Goal: Communication & Community: Answer question/provide support

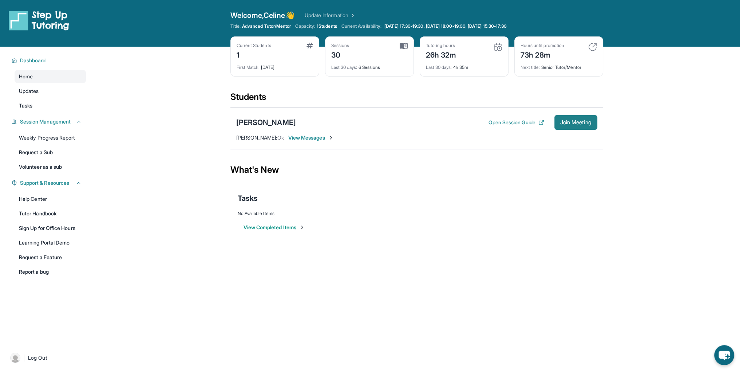
click at [577, 127] on button "Join Meeting" at bounding box center [575, 122] width 43 height 15
click at [328, 137] on span "View Messages" at bounding box center [311, 137] width 46 height 7
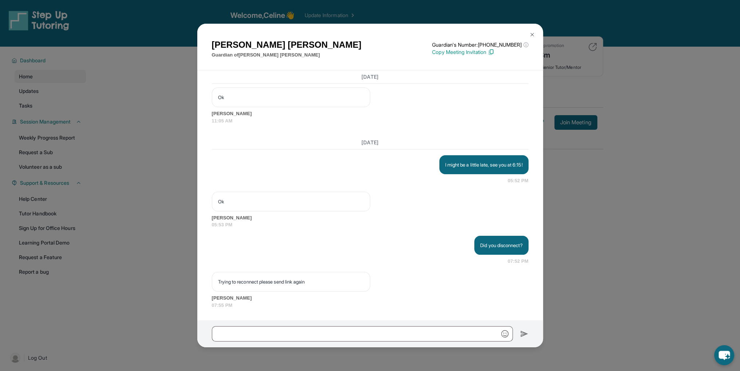
scroll to position [12132, 0]
click at [599, 184] on div "Marguerite Baldwin Guardian of Christopher Merritt Guardian's Number: +12136631…" at bounding box center [370, 185] width 740 height 371
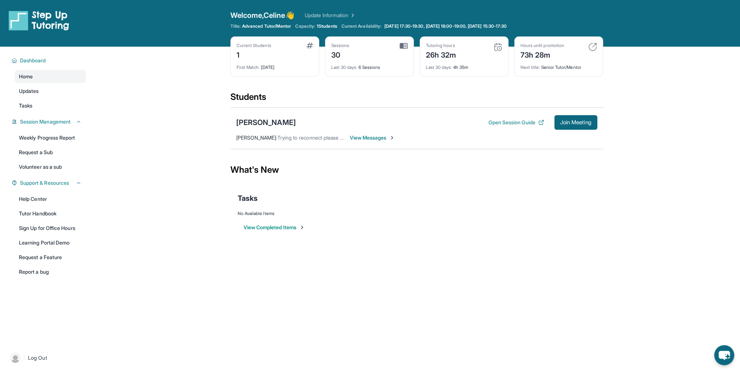
click at [269, 132] on div "Christopher Merritt Open Session Guide Join Meeting Marguerite Baldwin : Trying…" at bounding box center [416, 127] width 373 height 41
click at [270, 125] on div "[PERSON_NAME]" at bounding box center [266, 122] width 60 height 10
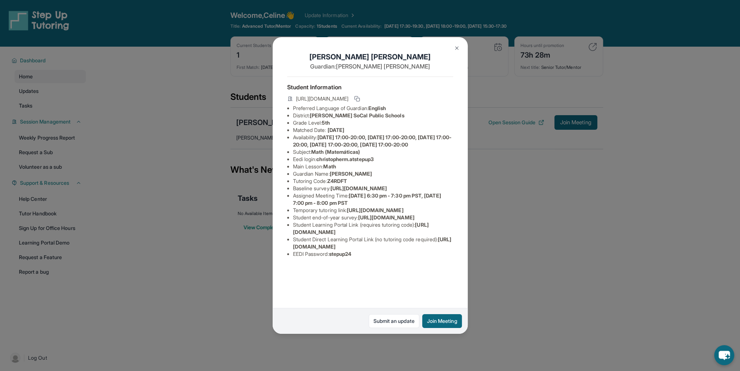
scroll to position [43, 0]
drag, startPoint x: 420, startPoint y: 268, endPoint x: 285, endPoint y: 270, distance: 134.3
click at [285, 270] on div "Christopher Merritt Guardian: Marguerite Baldwin Student Information https://st…" at bounding box center [370, 185] width 195 height 296
copy span "https://student-portal.stepuptutoring.org/student"
click at [400, 250] on li "Student Direct Learning Portal Link (no tutoring code required) : https://stude…" at bounding box center [373, 243] width 160 height 15
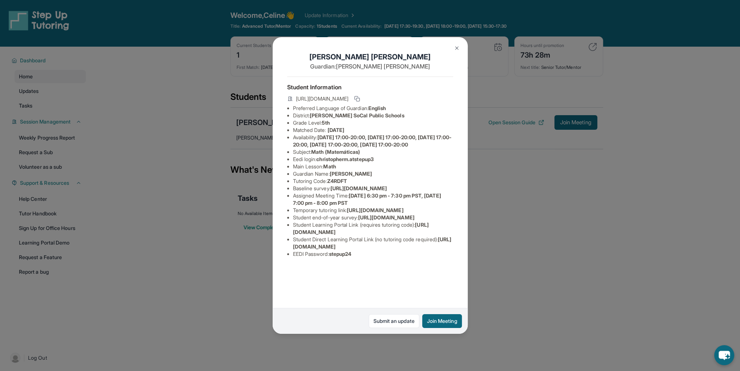
drag, startPoint x: 286, startPoint y: 284, endPoint x: 444, endPoint y: 280, distance: 158.4
click at [444, 280] on div "Christopher Merritt Guardian: Marguerite Baldwin Student Information https://st…" at bounding box center [370, 185] width 195 height 296
copy span "[URL][DOMAIN_NAME]"
click at [513, 300] on div "Christopher Merritt Guardian: Marguerite Baldwin Student Information https://st…" at bounding box center [370, 185] width 740 height 371
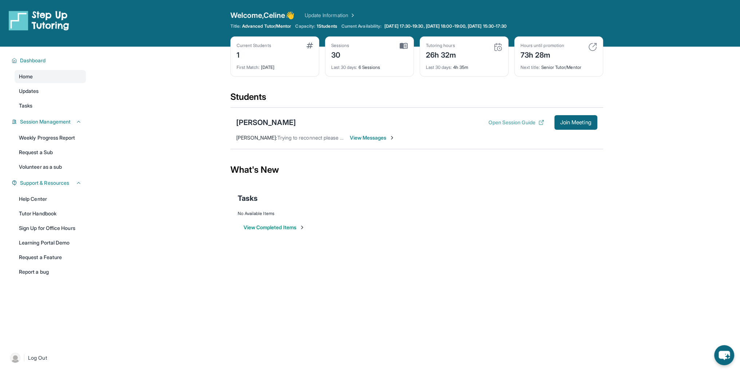
click at [506, 124] on button "Open Session Guide" at bounding box center [516, 122] width 56 height 7
click at [373, 131] on div "Christopher Merritt Open Session Guide Join Meeting Marguerite Baldwin : Trying…" at bounding box center [416, 127] width 373 height 41
click at [369, 137] on span "View Messages" at bounding box center [373, 137] width 46 height 7
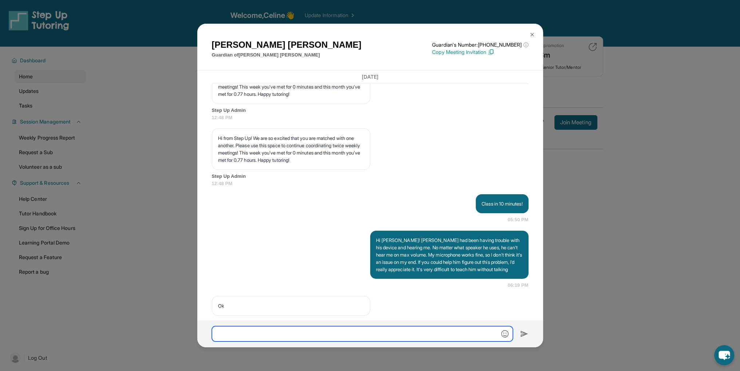
click at [283, 333] on input "text" at bounding box center [362, 333] width 301 height 15
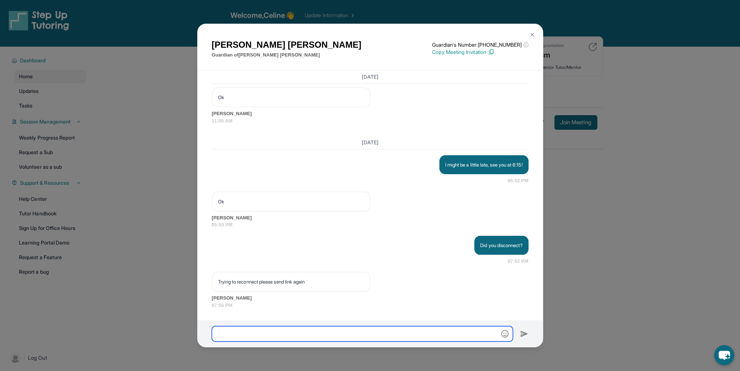
paste input "**********"
type input "**********"
click at [523, 331] on img at bounding box center [524, 333] width 8 height 9
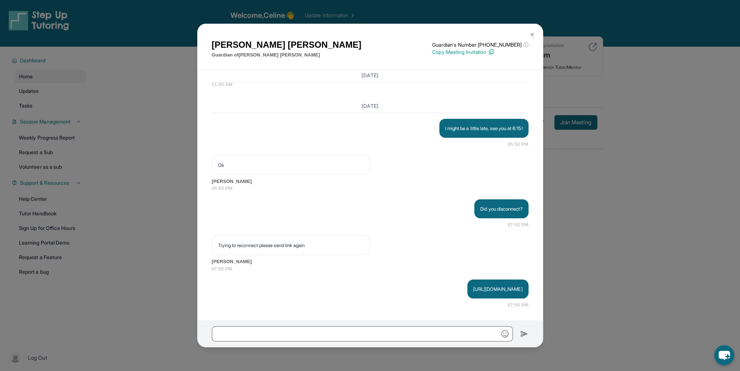
click at [601, 198] on div "Marguerite Baldwin Guardian of Christopher Merritt Guardian's Number: +12136631…" at bounding box center [370, 185] width 740 height 371
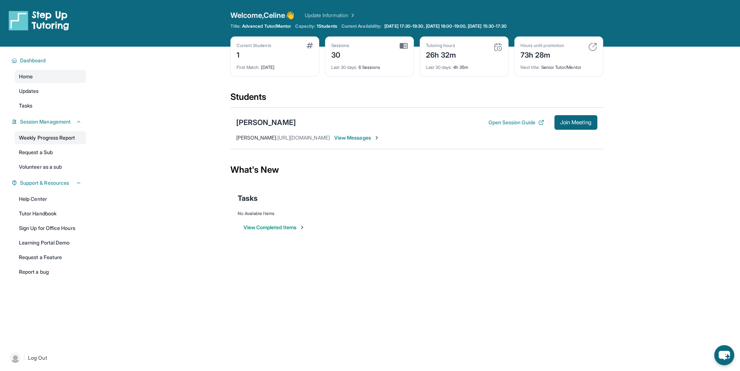
click at [46, 136] on link "Weekly Progress Report" at bounding box center [50, 137] width 71 height 13
